Goal: Task Accomplishment & Management: Use online tool/utility

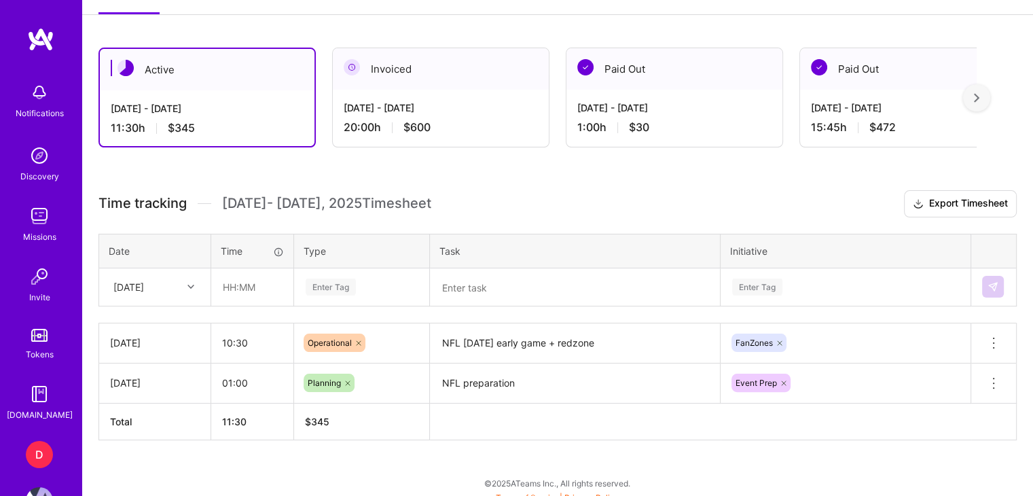
scroll to position [280, 0]
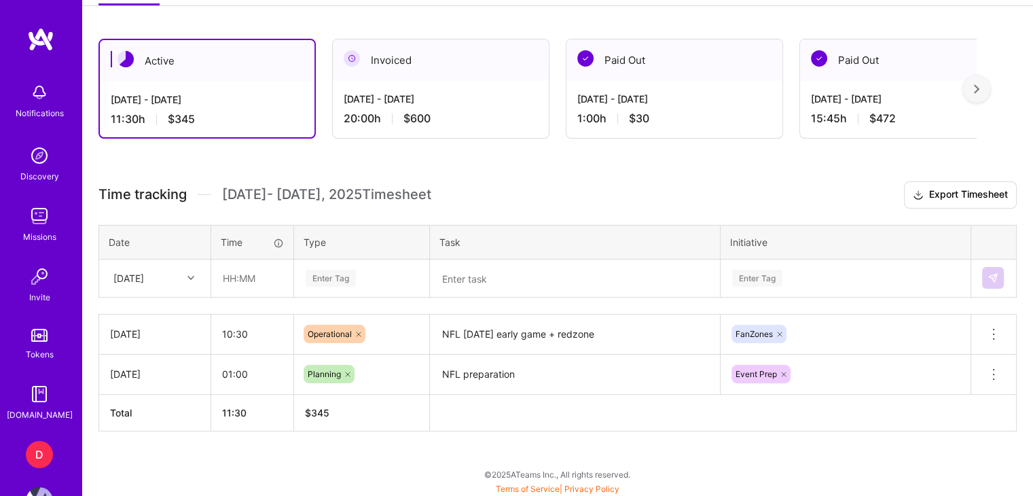
click at [173, 278] on div "[DATE]" at bounding box center [144, 278] width 75 height 22
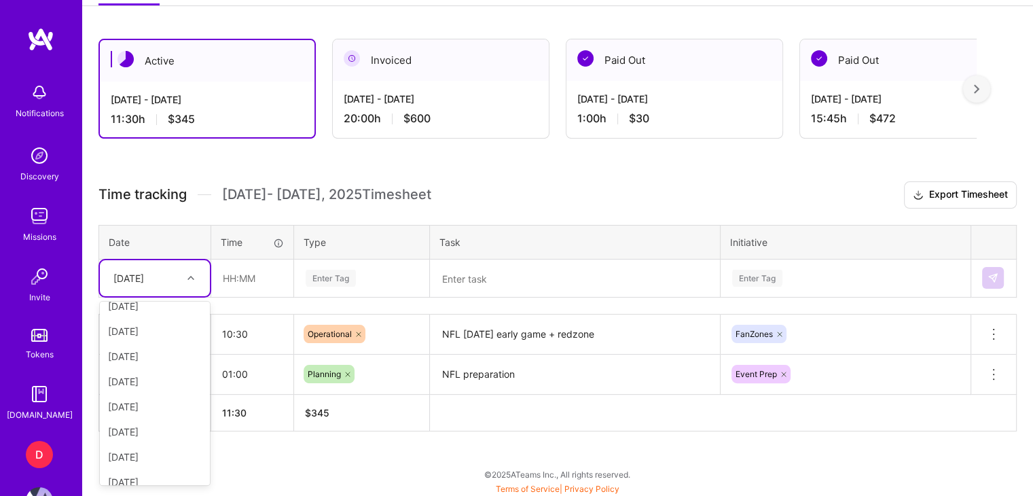
scroll to position [123, 0]
click at [143, 441] on div "[DATE]" at bounding box center [155, 445] width 110 height 25
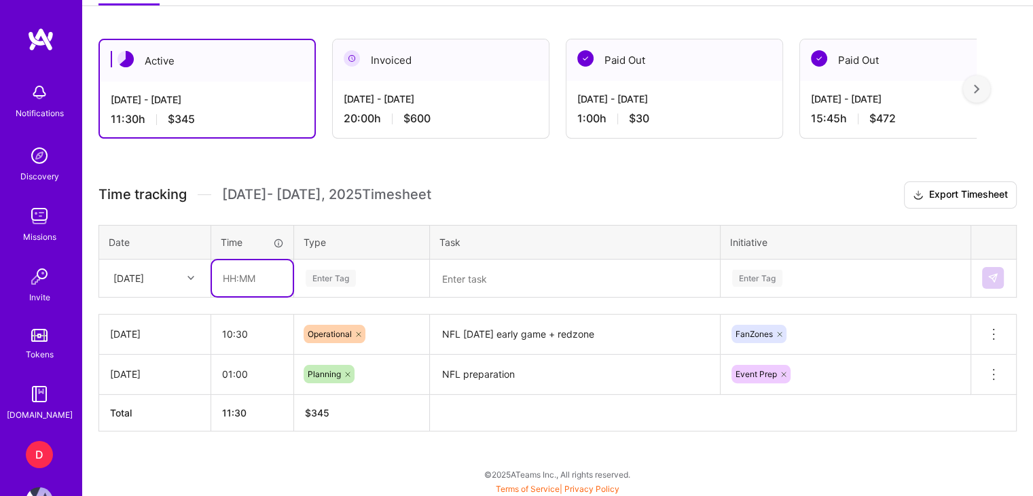
click at [239, 275] on input "text" at bounding box center [252, 278] width 81 height 36
type input "01:00"
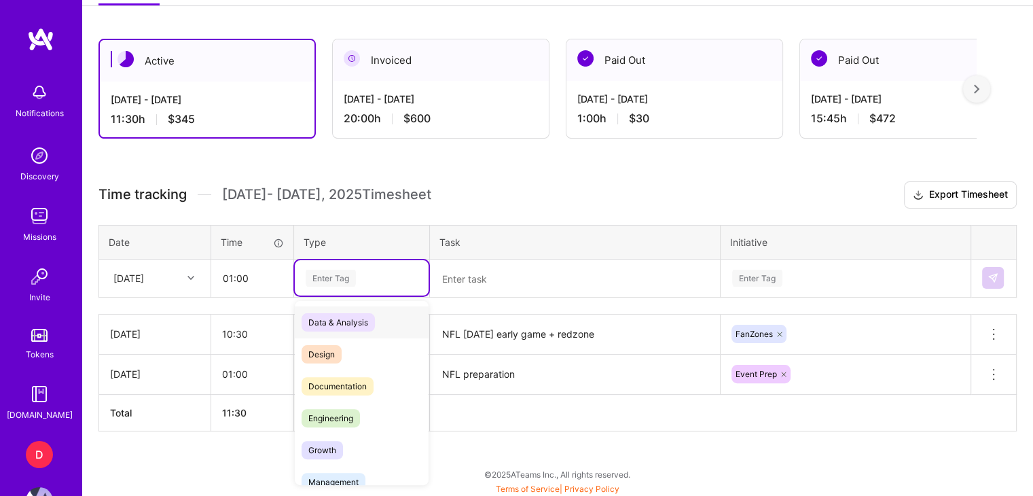
click at [331, 273] on div "Enter Tag" at bounding box center [331, 278] width 50 height 21
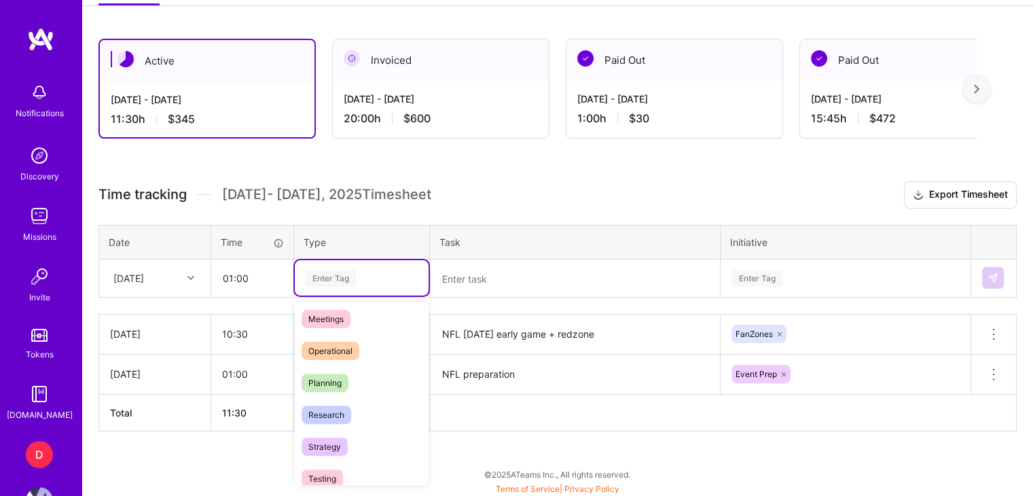
scroll to position [228, 0]
click at [346, 362] on div "Operational" at bounding box center [362, 350] width 134 height 32
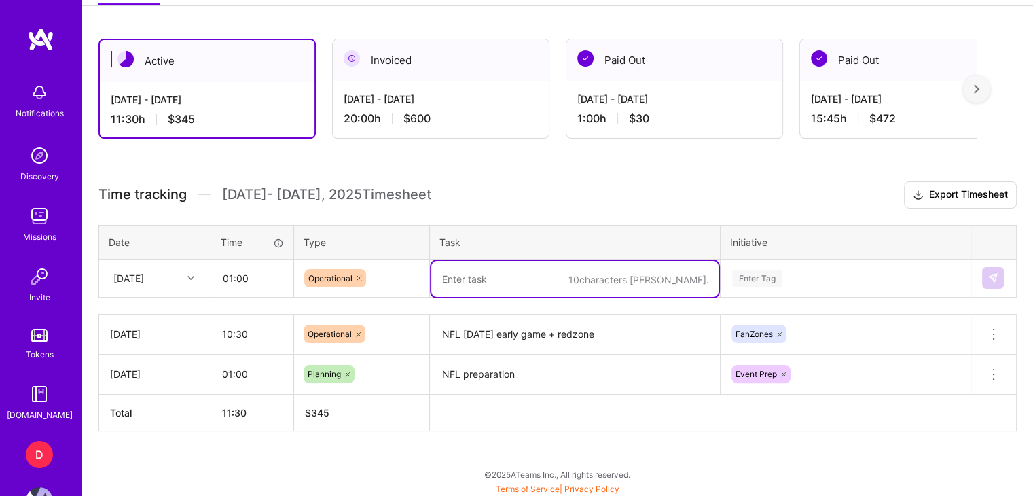
click at [467, 278] on textarea at bounding box center [574, 279] width 287 height 36
type textarea "NFL preparation"
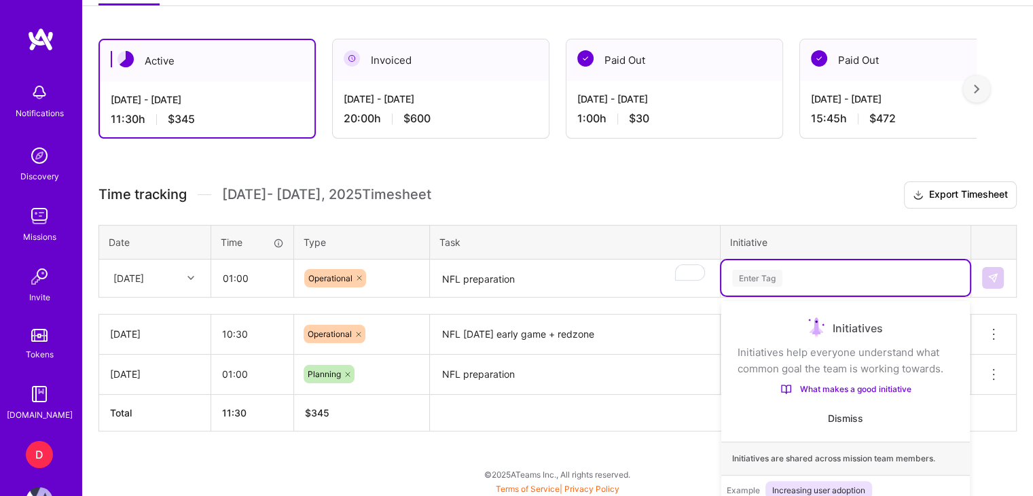
scroll to position [362, 0]
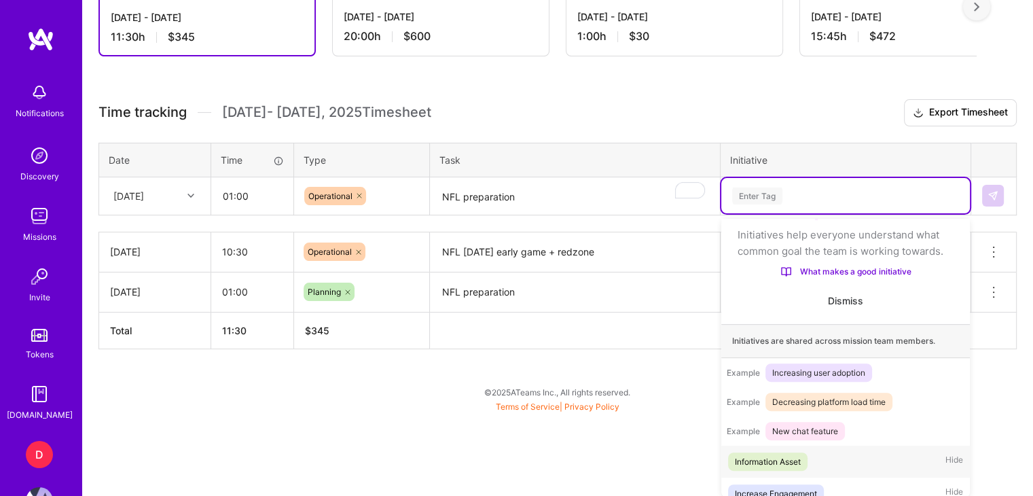
click at [753, 213] on div "option Information Asset focused, 1 of 35. 35 results available. Use Up and Dow…" at bounding box center [845, 195] width 249 height 35
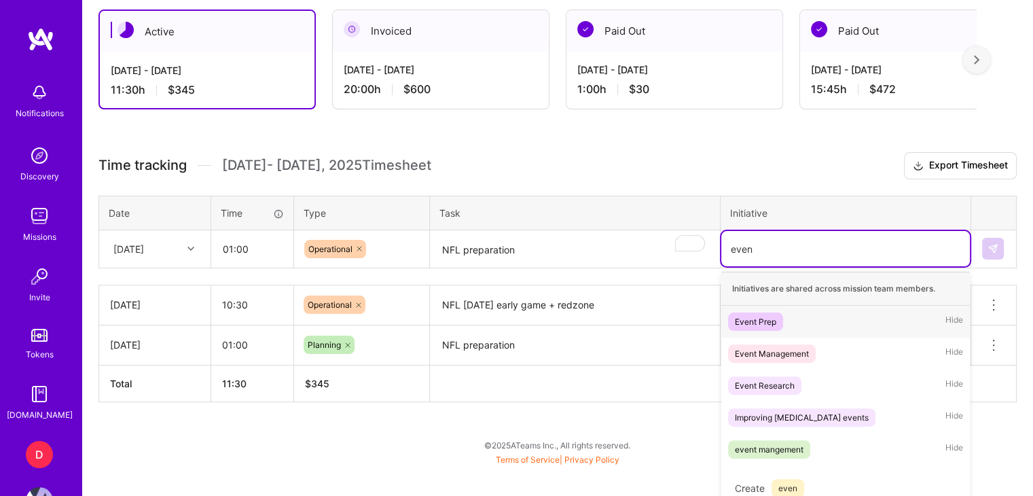
scroll to position [323, 0]
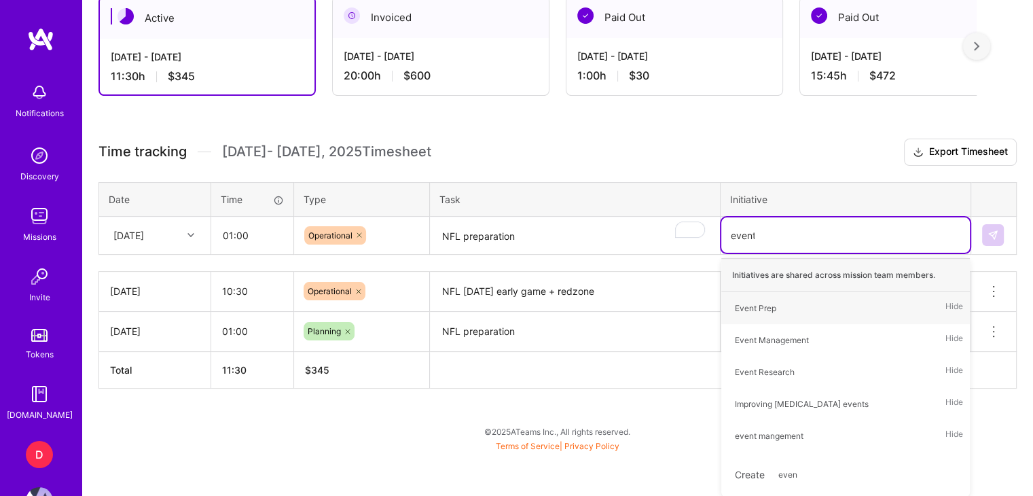
type input "event"
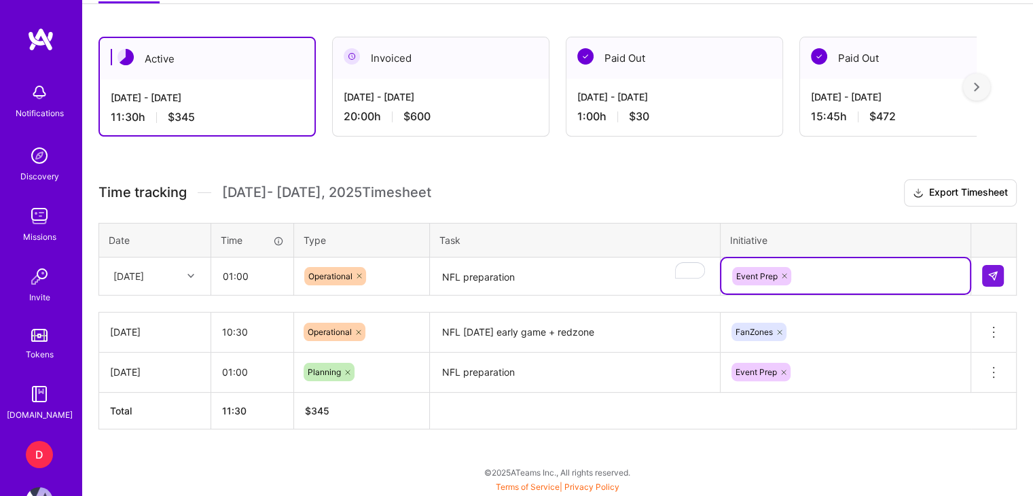
scroll to position [280, 0]
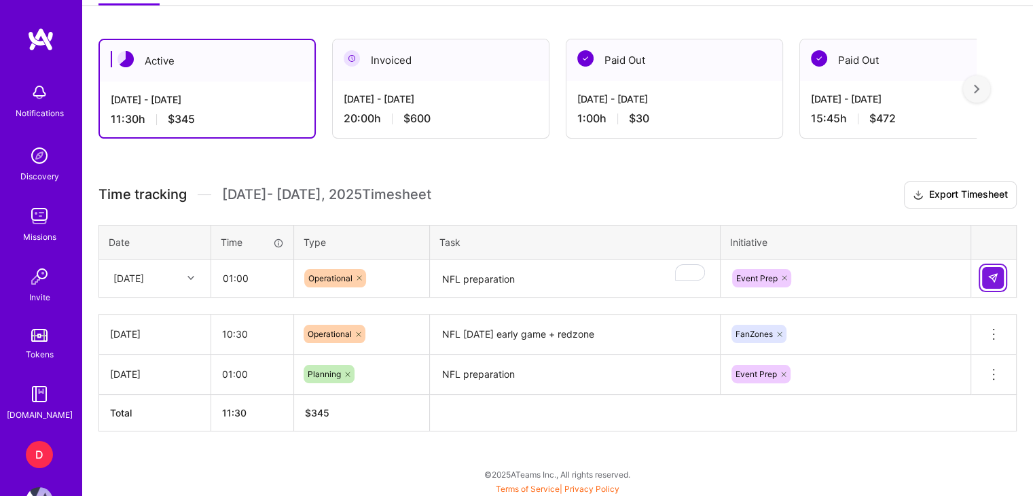
click at [996, 283] on button at bounding box center [993, 278] width 22 height 22
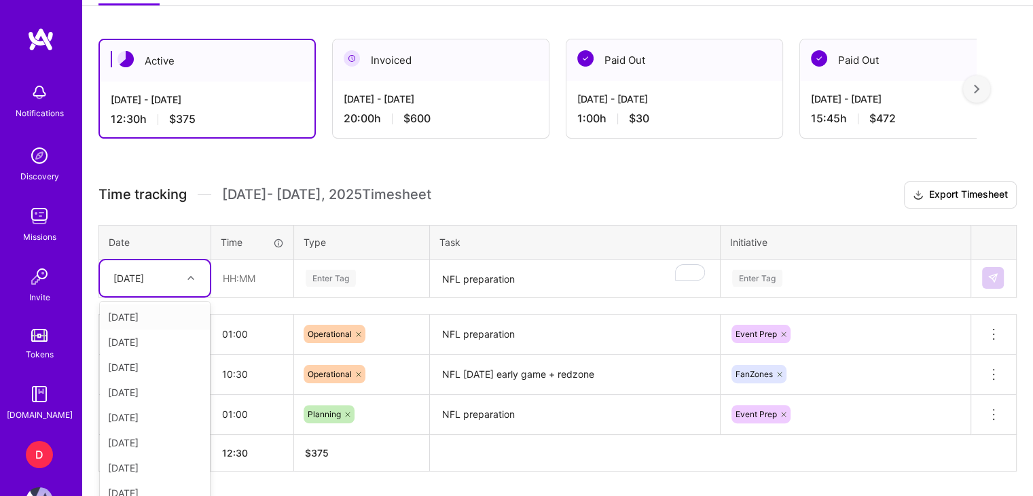
scroll to position [293, 0]
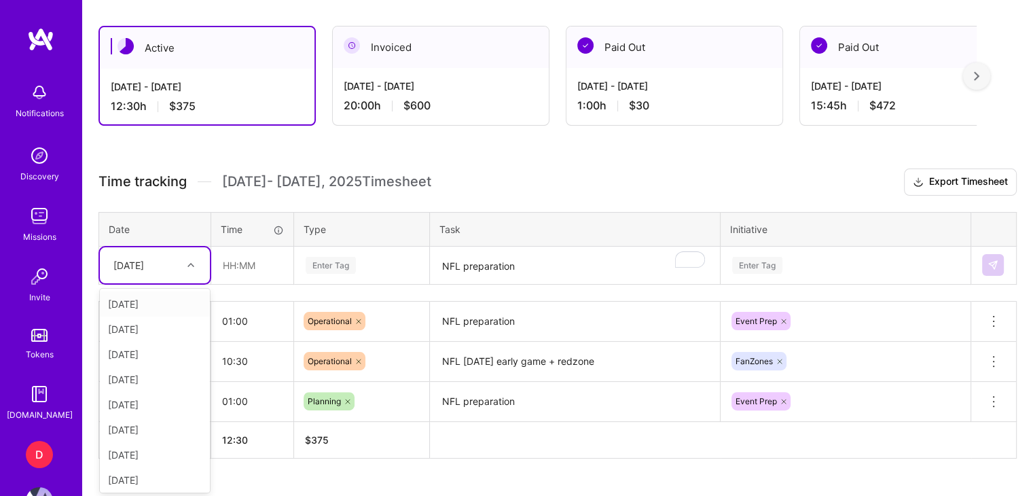
click at [163, 275] on div "[DATE]" at bounding box center [155, 265] width 110 height 36
click at [149, 455] on div "[DATE]" at bounding box center [155, 451] width 110 height 25
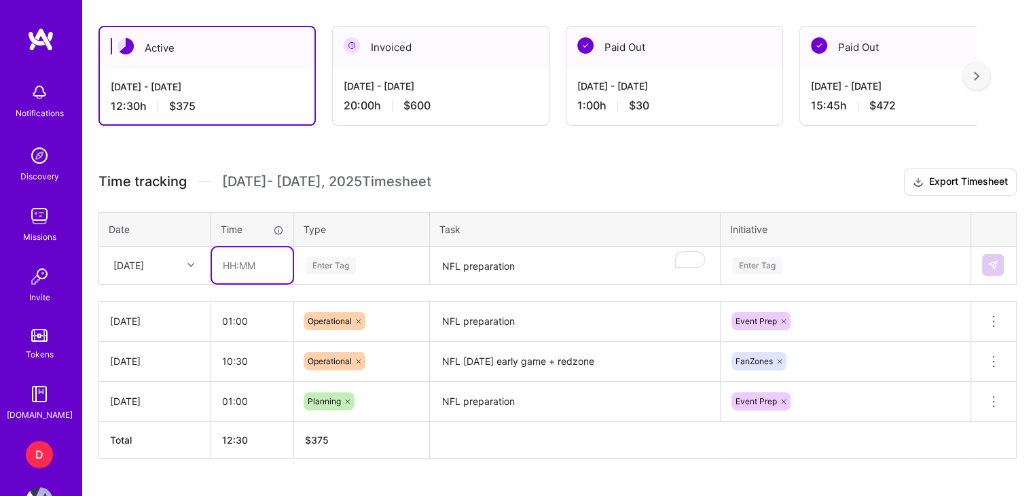
click at [228, 259] on input "text" at bounding box center [252, 265] width 81 height 36
click at [357, 318] on icon at bounding box center [359, 321] width 8 height 8
type input "10:30"
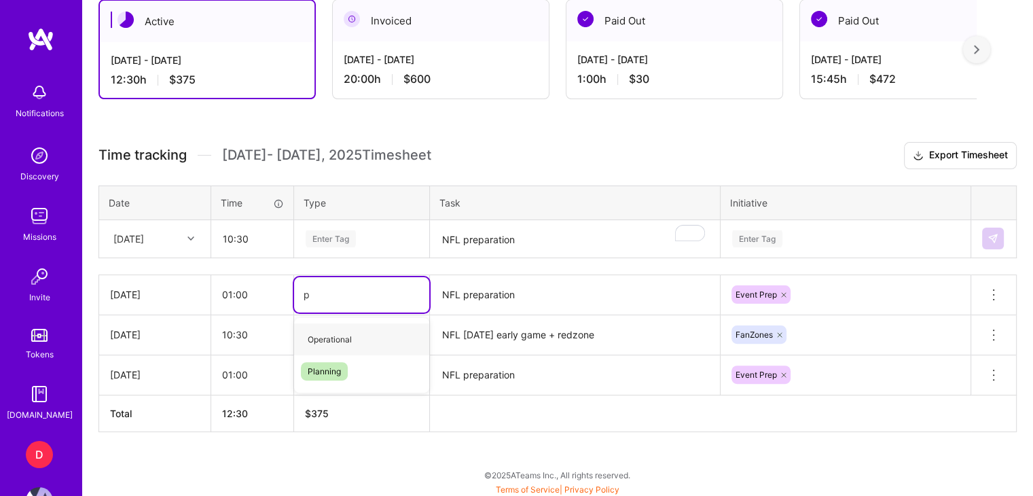
type input "pl"
click at [332, 234] on div "Enter Tag" at bounding box center [331, 238] width 50 height 21
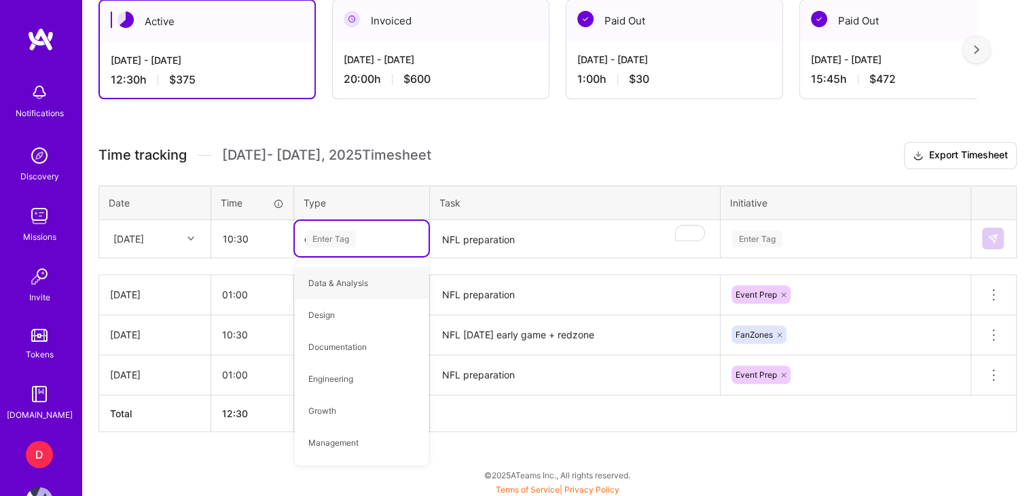
type input "op"
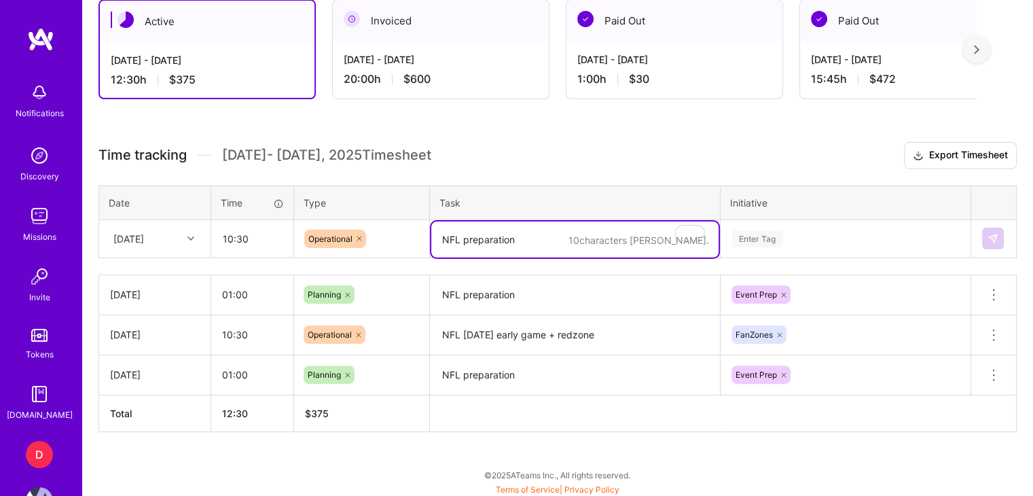
click at [471, 242] on textarea "NFL preparation" at bounding box center [574, 239] width 287 height 36
type textarea "NFL [DATE] early game + RedZone"
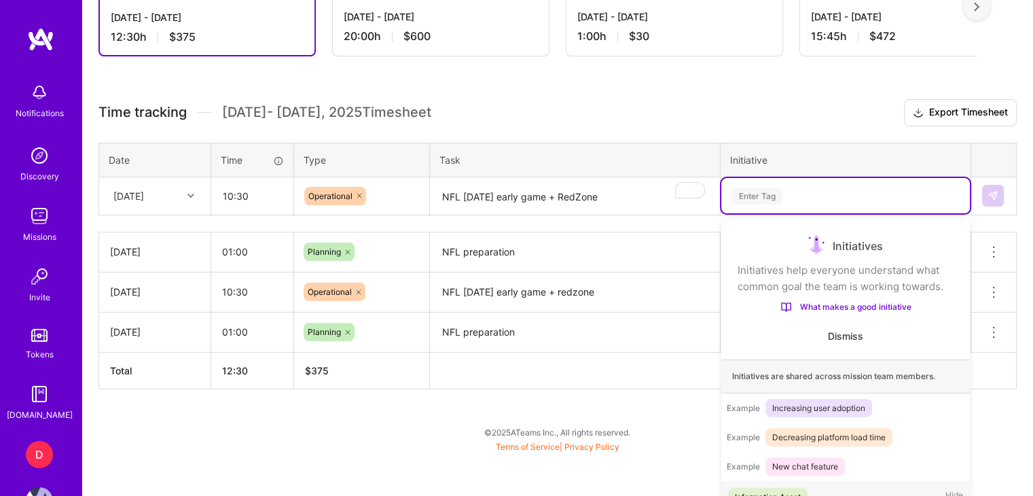
click at [757, 213] on div "option Event Prep, selected. option Information Asset focused, 1 of 35. 35 resu…" at bounding box center [845, 195] width 249 height 35
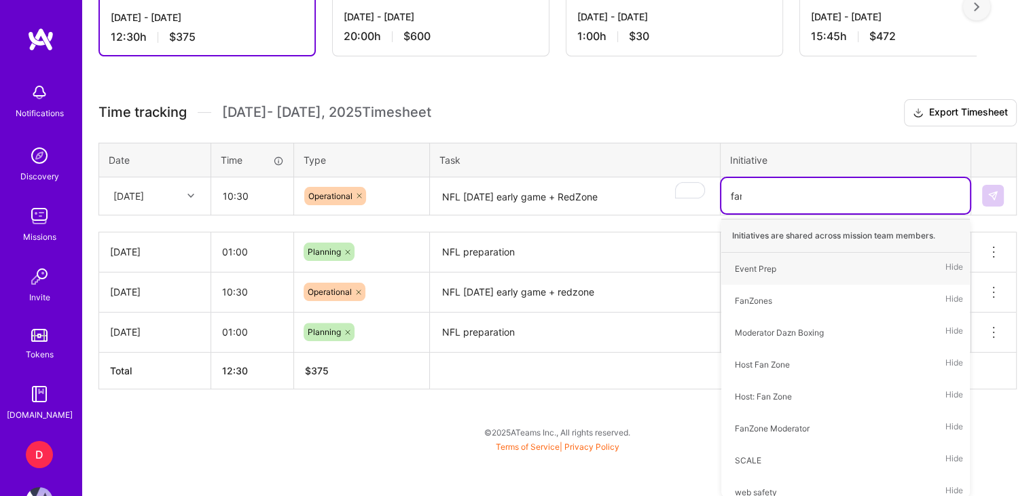
scroll to position [319, 0]
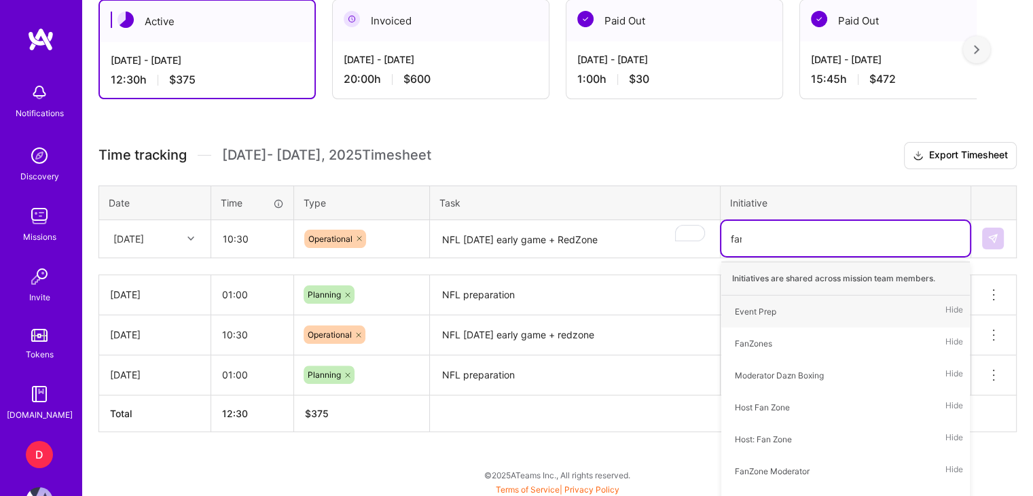
type input "fanz"
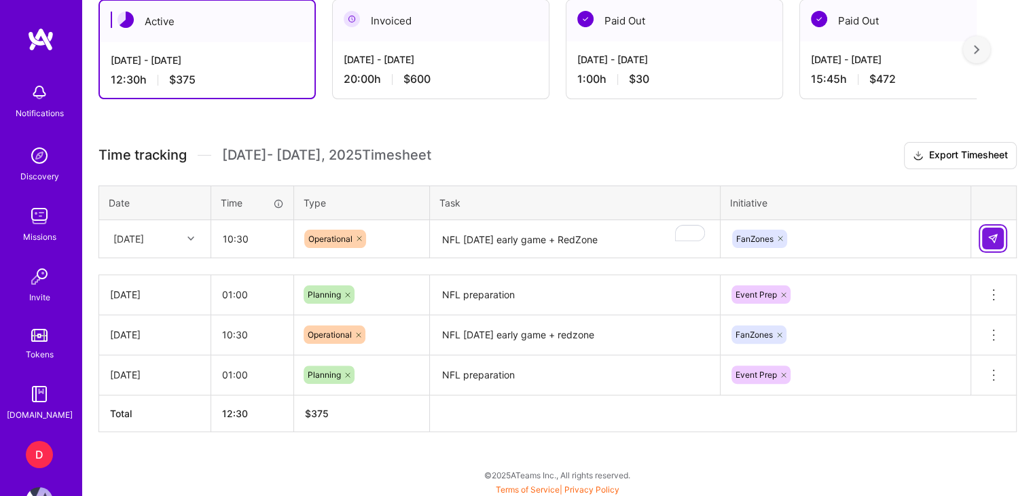
click at [988, 191] on table "Date Time Type Task Initiative [DATE] 10:30 Operational NFL [DATE] early game +…" at bounding box center [557, 221] width 918 height 73
click at [994, 234] on img at bounding box center [993, 238] width 11 height 11
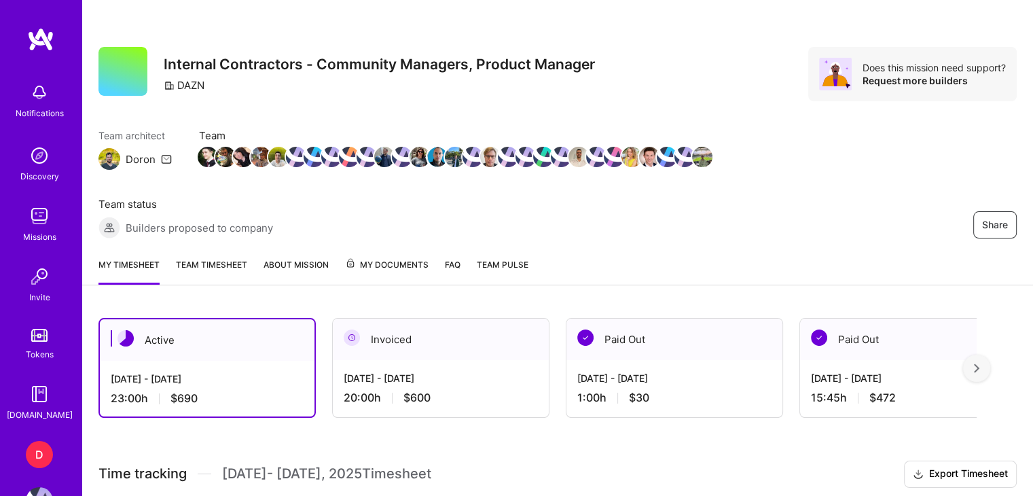
scroll to position [0, 0]
